Goal: Task Accomplishment & Management: Manage account settings

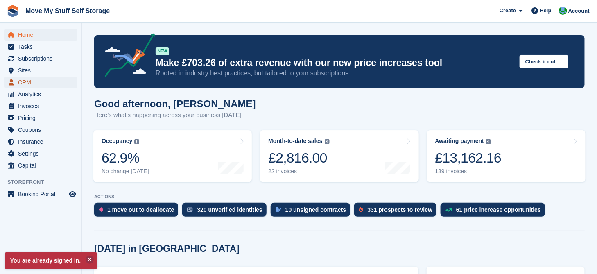
click at [32, 83] on span "CRM" at bounding box center [42, 82] width 49 height 11
click at [27, 79] on span "CRM" at bounding box center [42, 82] width 49 height 11
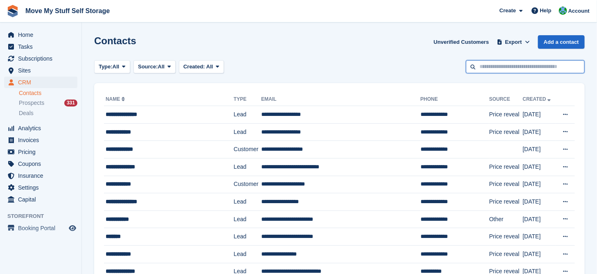
click at [492, 63] on input "text" at bounding box center [525, 67] width 119 height 14
type input "****"
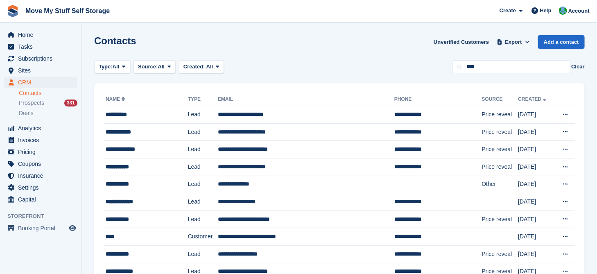
click at [259, 115] on td "**********" at bounding box center [306, 115] width 176 height 18
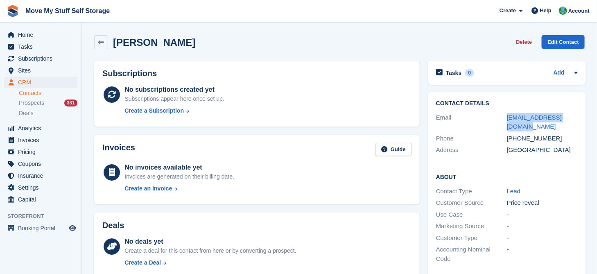
drag, startPoint x: 577, startPoint y: 117, endPoint x: 476, endPoint y: 116, distance: 100.7
click at [476, 116] on div "Contact Details Email neillewis126@gmail.com Phone +447835082963 Address United…" at bounding box center [507, 128] width 158 height 72
copy div "neillewis126@gmail.com"
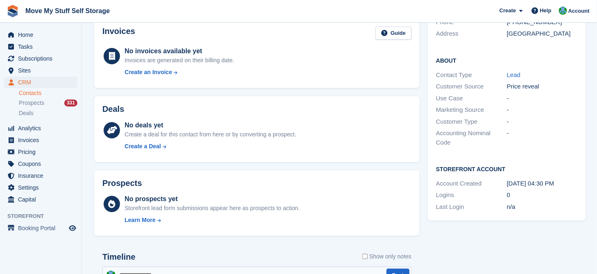
scroll to position [265, 0]
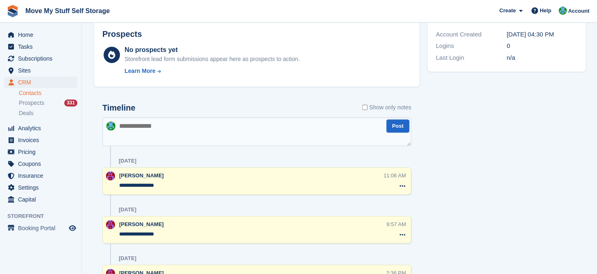
click at [197, 124] on textarea at bounding box center [256, 131] width 309 height 29
type textarea "*"
type textarea "**********"
click at [39, 95] on link "Contacts" at bounding box center [48, 93] width 59 height 8
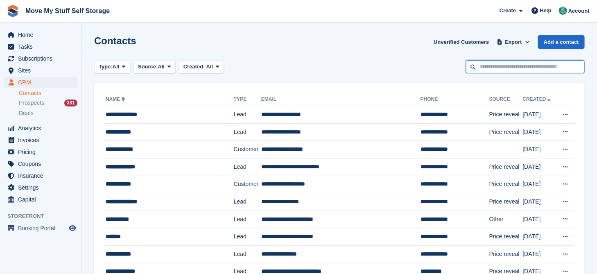
click at [514, 68] on input "text" at bounding box center [525, 67] width 119 height 14
type input "****"
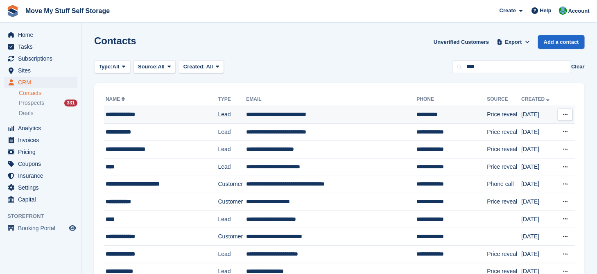
click at [218, 110] on td "Lead" at bounding box center [232, 115] width 28 height 18
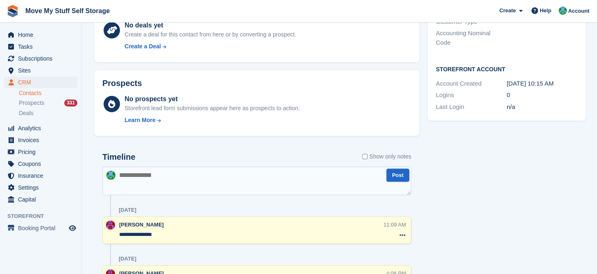
scroll to position [234, 0]
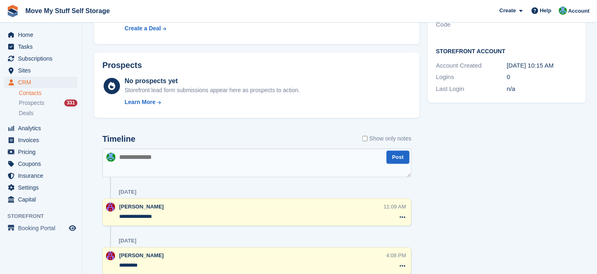
click at [142, 154] on textarea at bounding box center [256, 163] width 309 height 29
type textarea "**********"
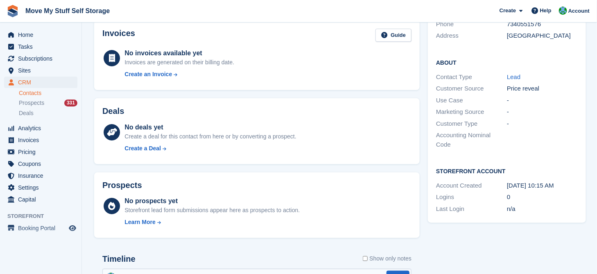
scroll to position [0, 0]
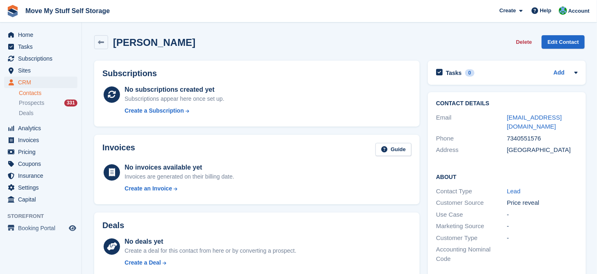
drag, startPoint x: 535, startPoint y: 129, endPoint x: 488, endPoint y: 120, distance: 47.1
click at [488, 120] on div "Email jessicakennerley303@gmail.com" at bounding box center [507, 122] width 142 height 21
copy div "jessicakennerley303@gmail.com"
drag, startPoint x: 543, startPoint y: 138, endPoint x: 495, endPoint y: 137, distance: 47.9
click at [495, 137] on div "Phone 7340551576" at bounding box center [507, 139] width 142 height 12
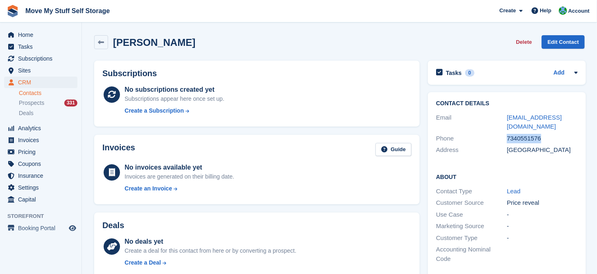
copy div "7340551576"
click at [534, 155] on div "Address United Kingdom" at bounding box center [507, 150] width 142 height 12
drag, startPoint x: 539, startPoint y: 135, endPoint x: 505, endPoint y: 137, distance: 33.6
click at [507, 137] on div "7340551576" at bounding box center [542, 138] width 71 height 9
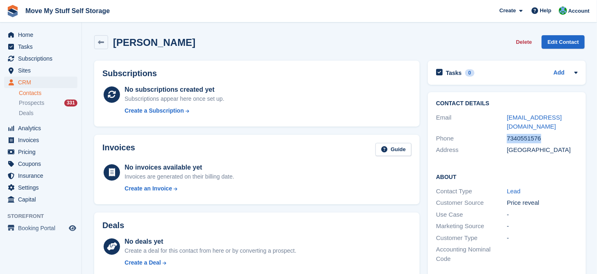
copy div "7340551576"
click at [32, 93] on link "Contacts" at bounding box center [48, 93] width 59 height 8
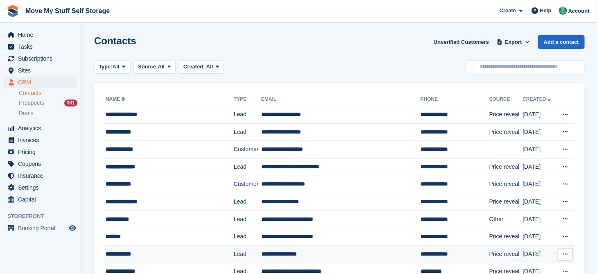
click at [162, 250] on div "**********" at bounding box center [163, 254] width 115 height 9
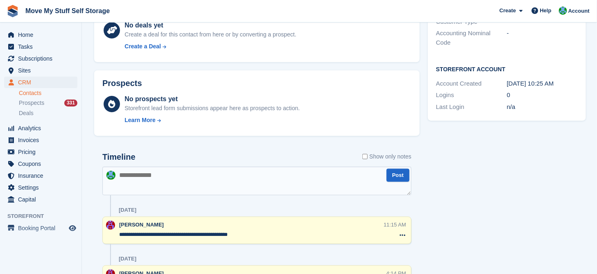
scroll to position [230, 0]
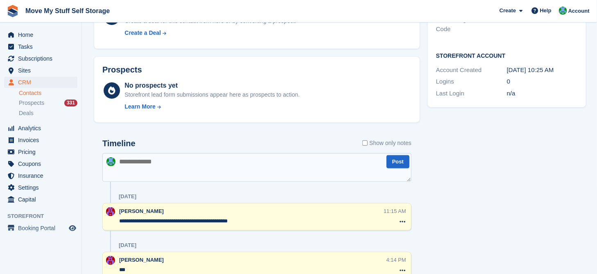
click at [158, 171] on textarea at bounding box center [256, 167] width 309 height 29
type textarea "*"
type textarea "**********"
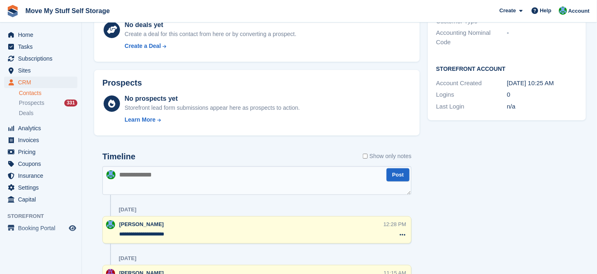
scroll to position [0, 0]
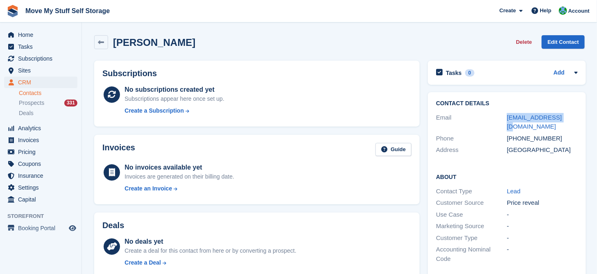
drag, startPoint x: 564, startPoint y: 118, endPoint x: 461, endPoint y: 122, distance: 102.8
click at [461, 122] on div "Email [EMAIL_ADDRESS][DOMAIN_NAME]" at bounding box center [507, 122] width 142 height 21
copy div "[EMAIL_ADDRESS][DOMAIN_NAME]"
drag, startPoint x: 551, startPoint y: 126, endPoint x: 515, endPoint y: 130, distance: 35.8
click at [515, 134] on div "[PHONE_NUMBER]" at bounding box center [542, 138] width 71 height 9
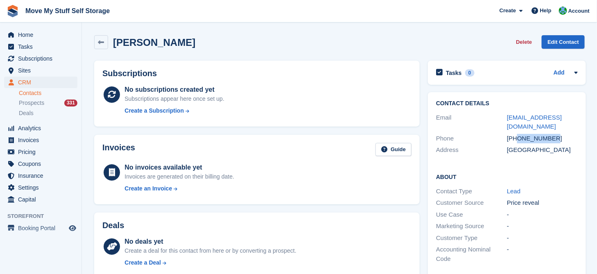
copy div "7746928919"
